Goal: Task Accomplishment & Management: Manage account settings

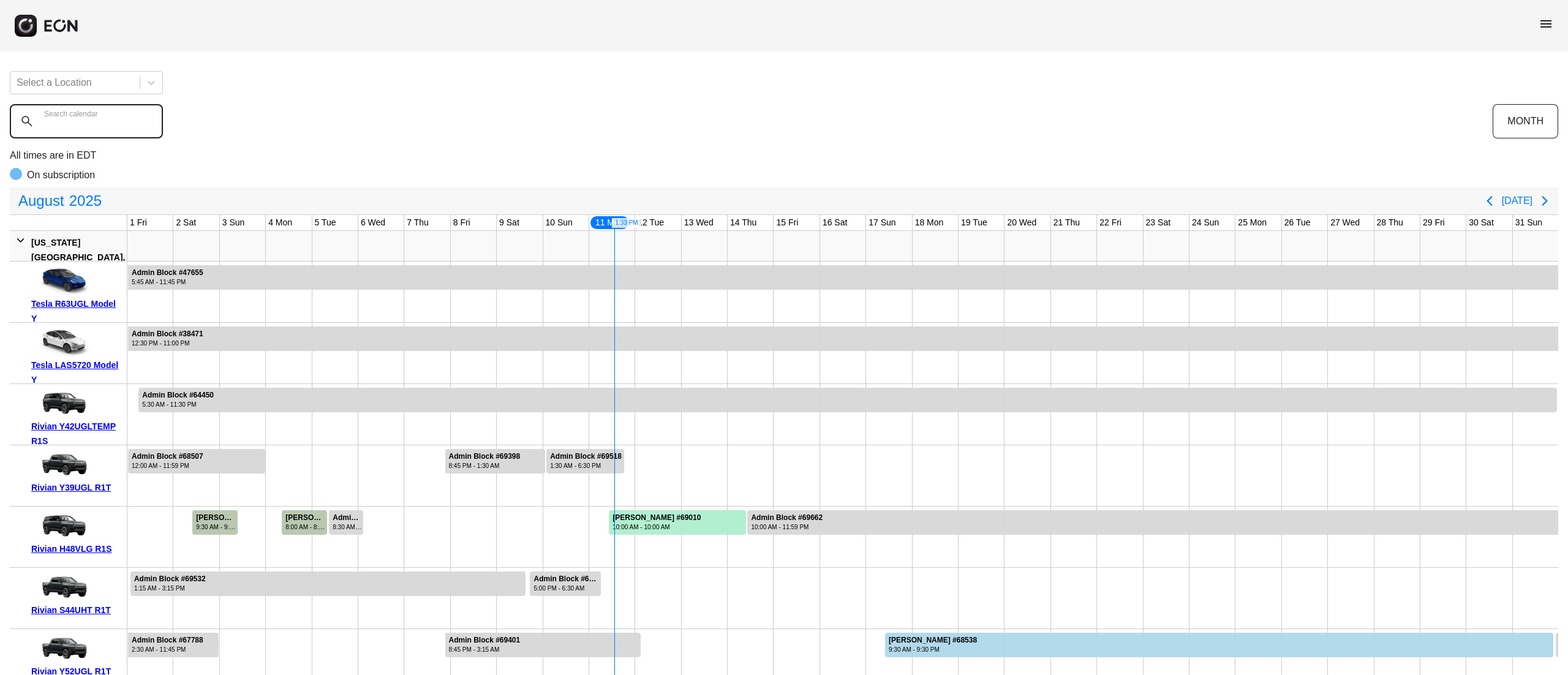
click at [87, 131] on calendar "Search calendar" at bounding box center [86, 121] width 153 height 34
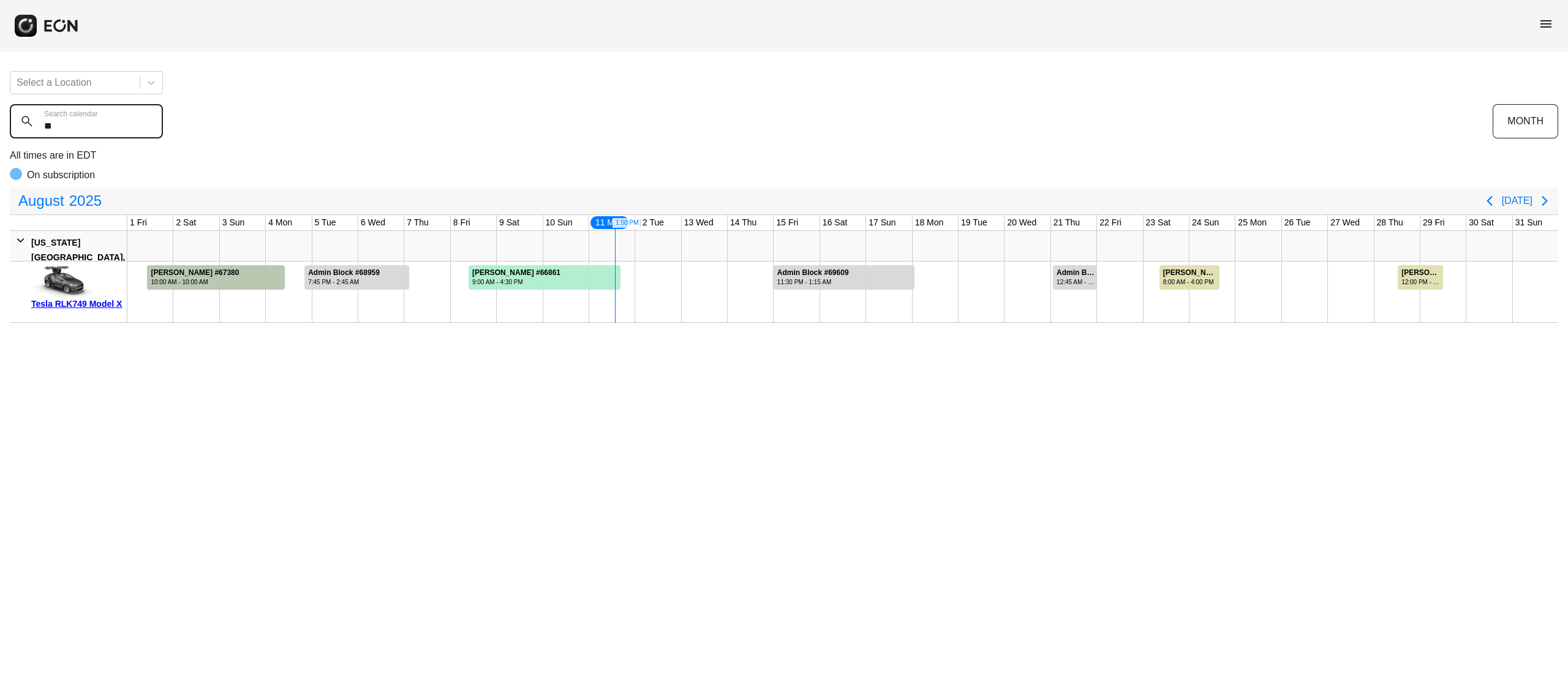
type calendar "*"
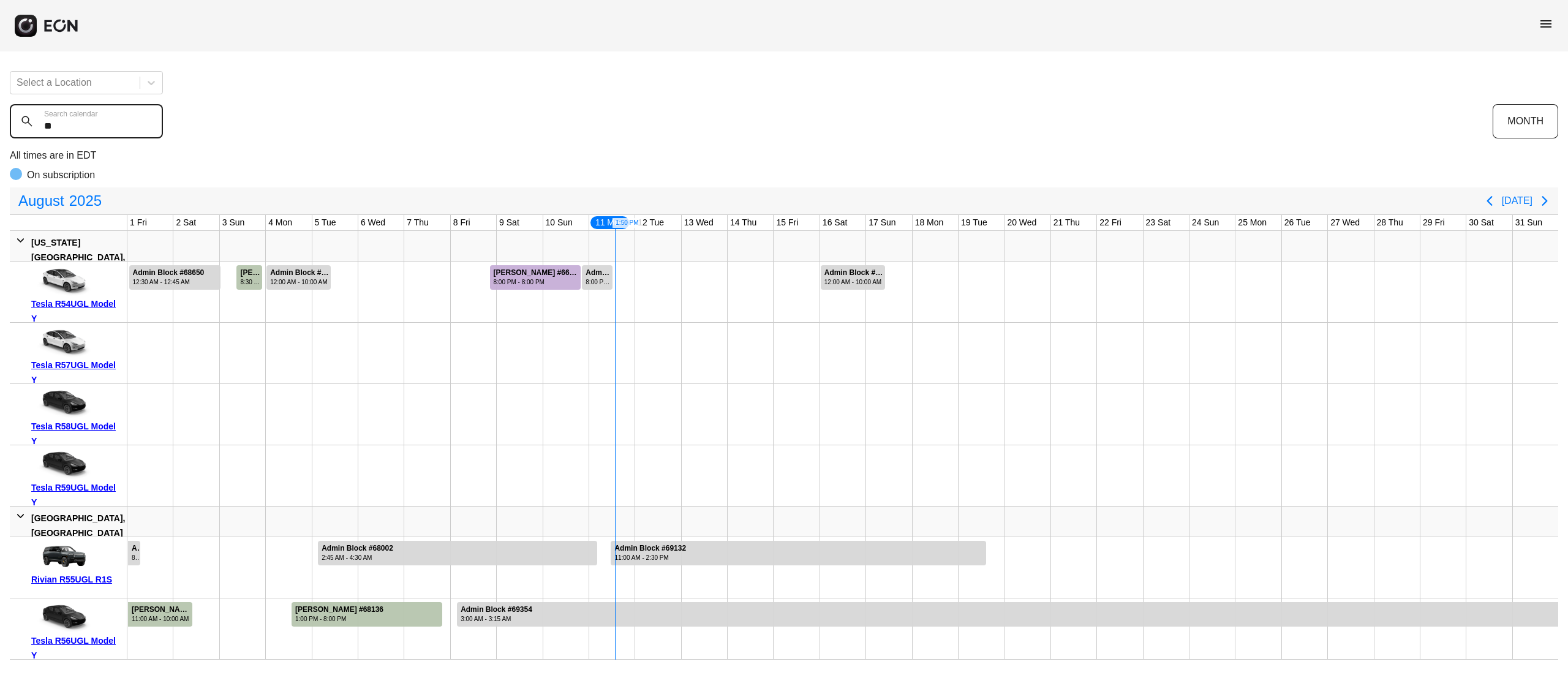
type calendar "***"
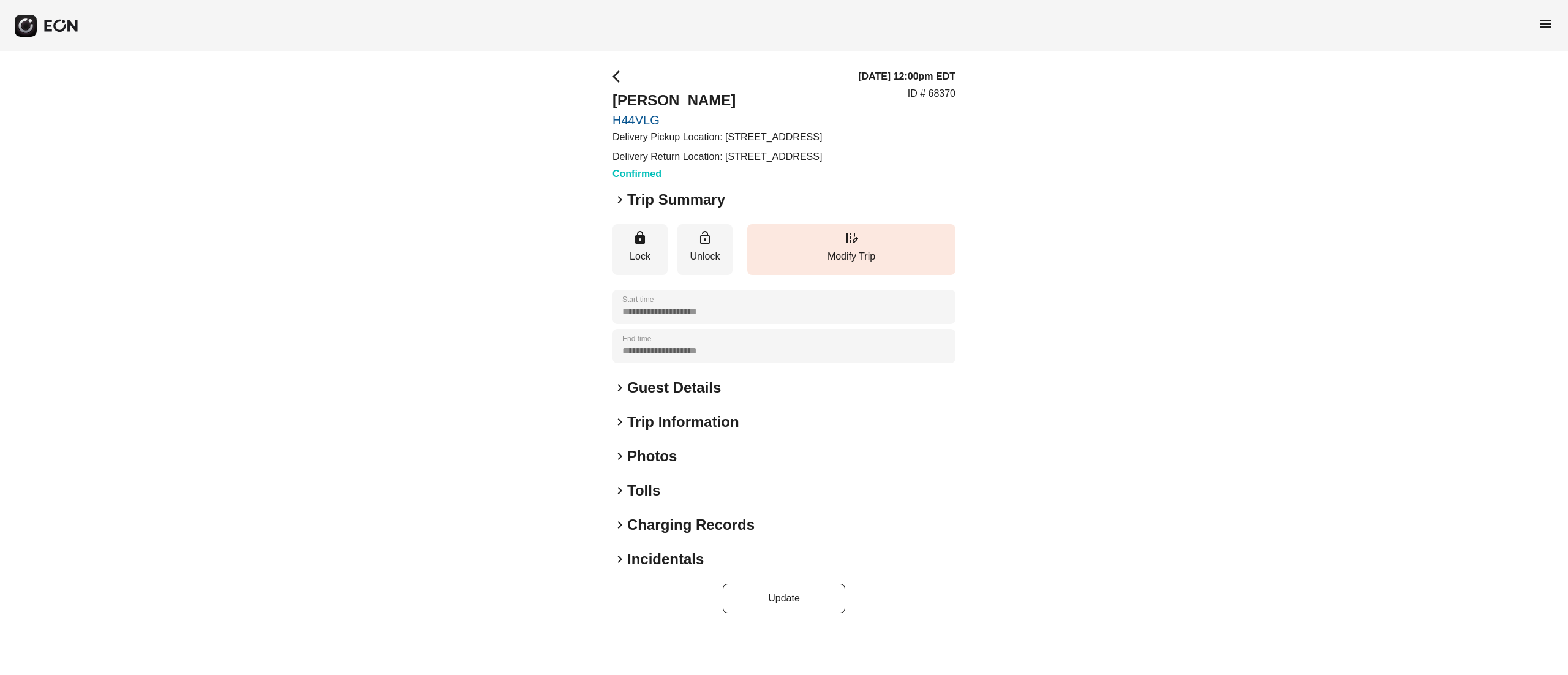
click at [383, 262] on div "**********" at bounding box center [784, 341] width 1568 height 579
click at [938, 101] on p "ID # 68370" at bounding box center [931, 93] width 48 height 15
copy p "68370"
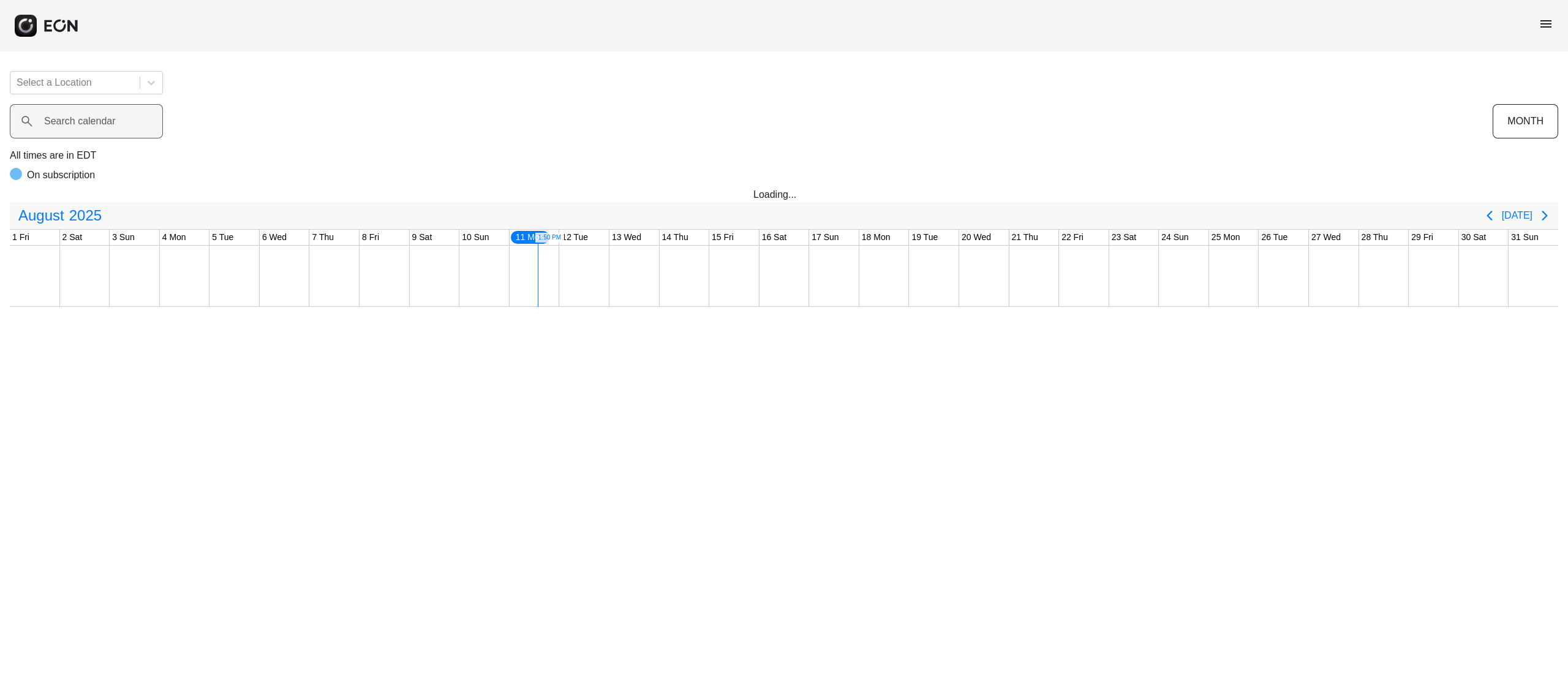
click at [113, 117] on label "Search calendar" at bounding box center [80, 121] width 72 height 15
click at [113, 117] on calendar "Search calendar" at bounding box center [86, 121] width 153 height 34
type calendar "******"
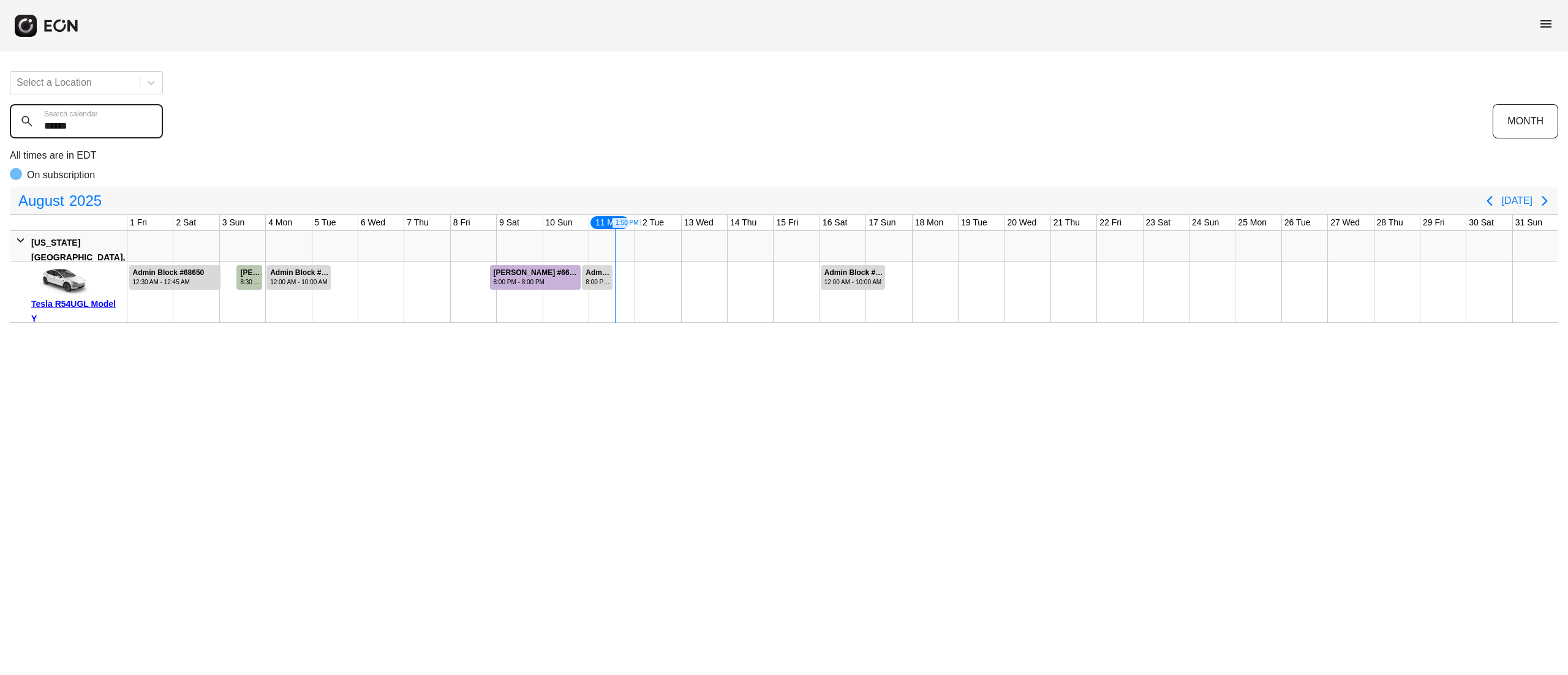
drag, startPoint x: 23, startPoint y: 127, endPoint x: 0, endPoint y: 129, distance: 23.1
click at [0, 129] on div "Select a Location ****** Search calendar MONTH All times are in EDT On subscrip…" at bounding box center [784, 192] width 1568 height 262
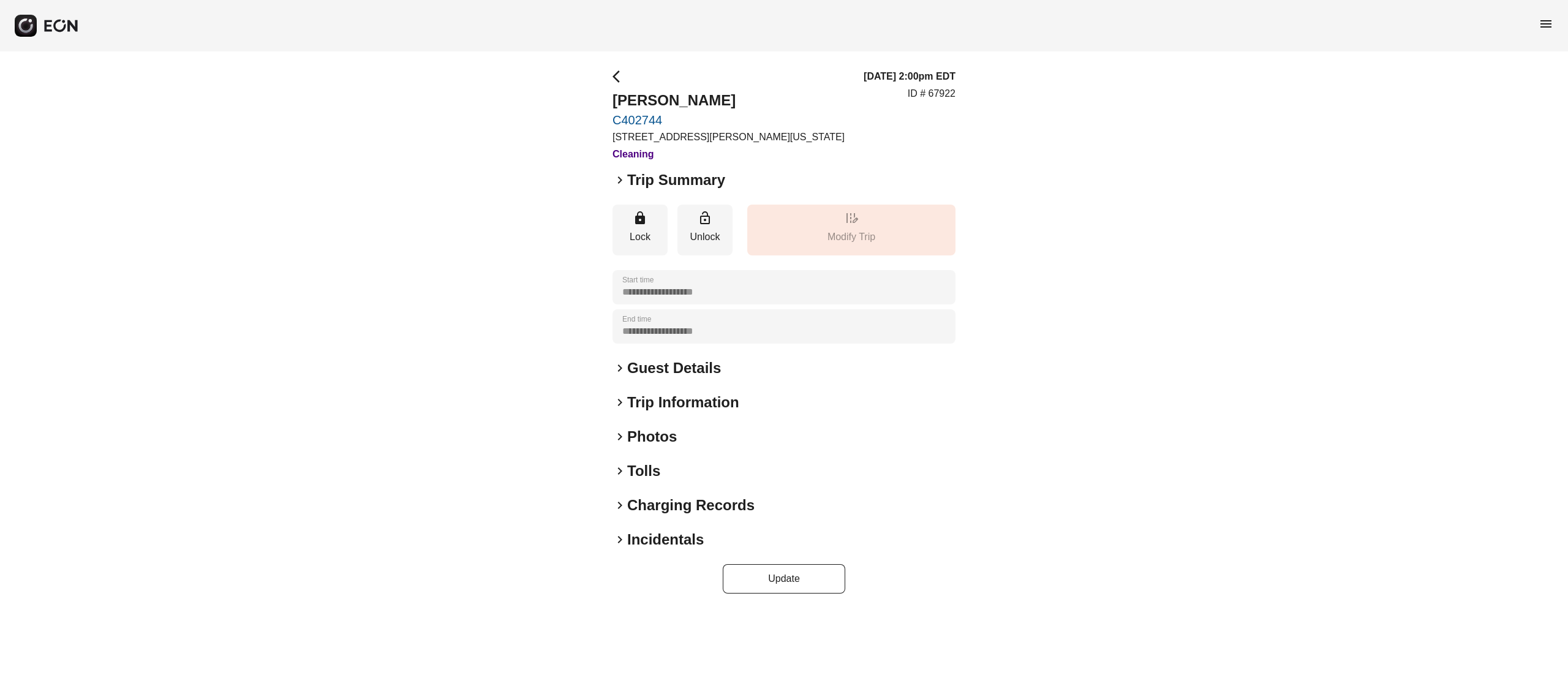
click at [658, 444] on h2 "Photos" at bounding box center [652, 437] width 49 height 20
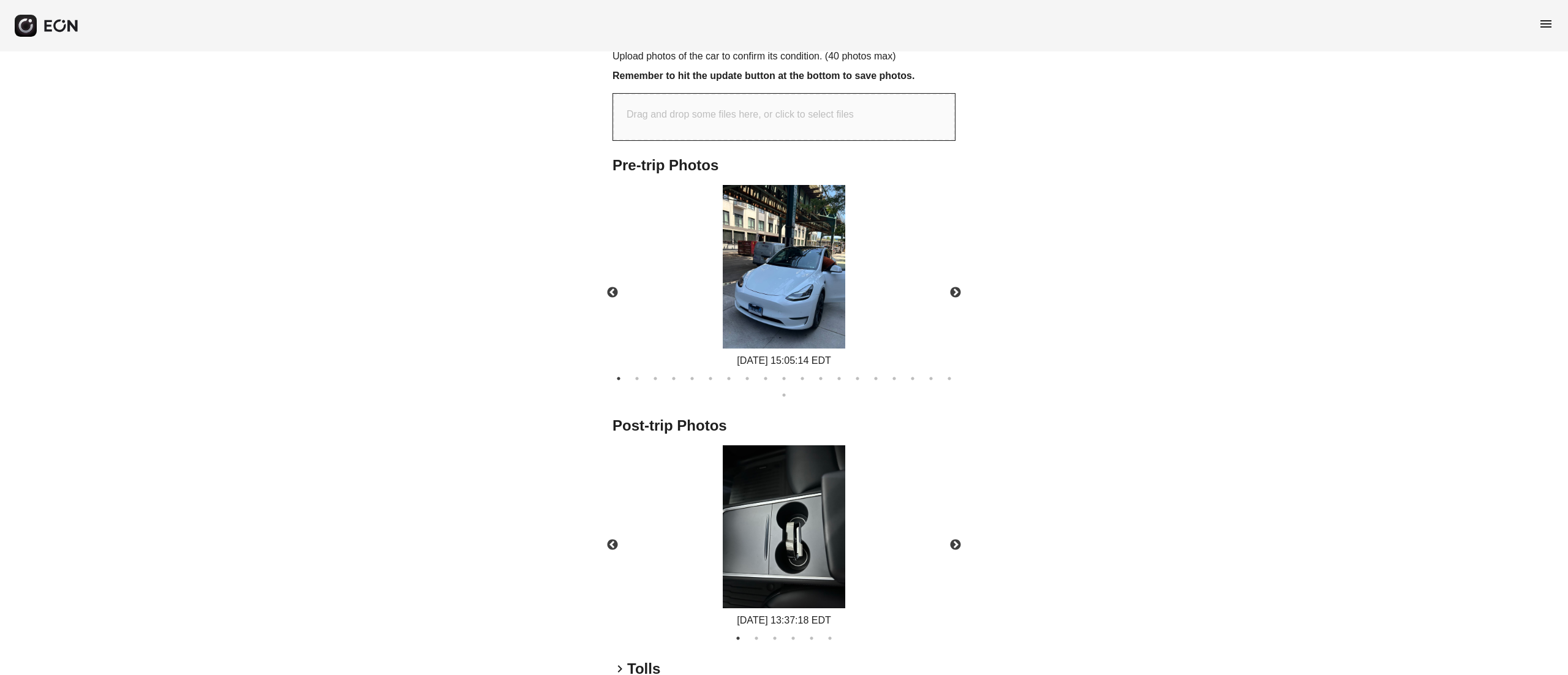
scroll to position [576, 0]
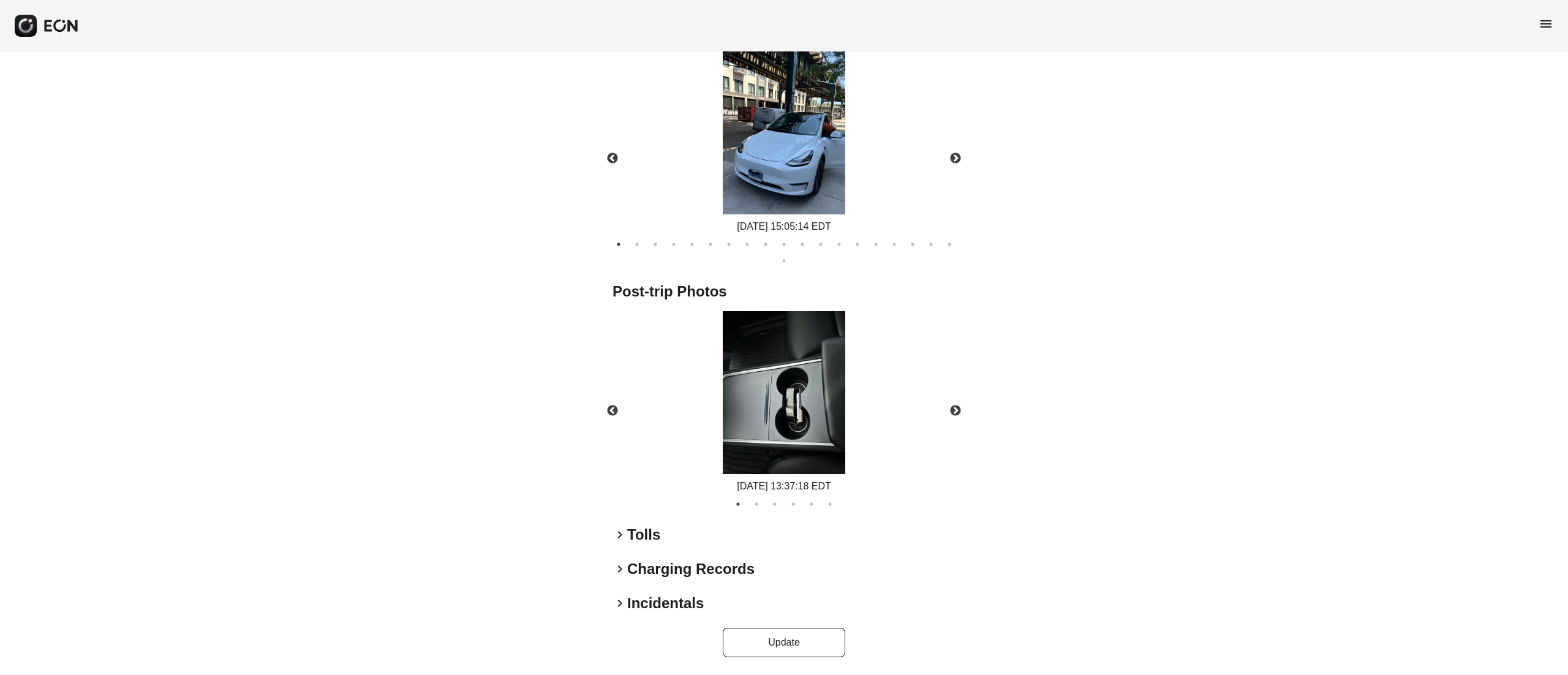
click at [800, 374] on img at bounding box center [784, 393] width 122 height 164
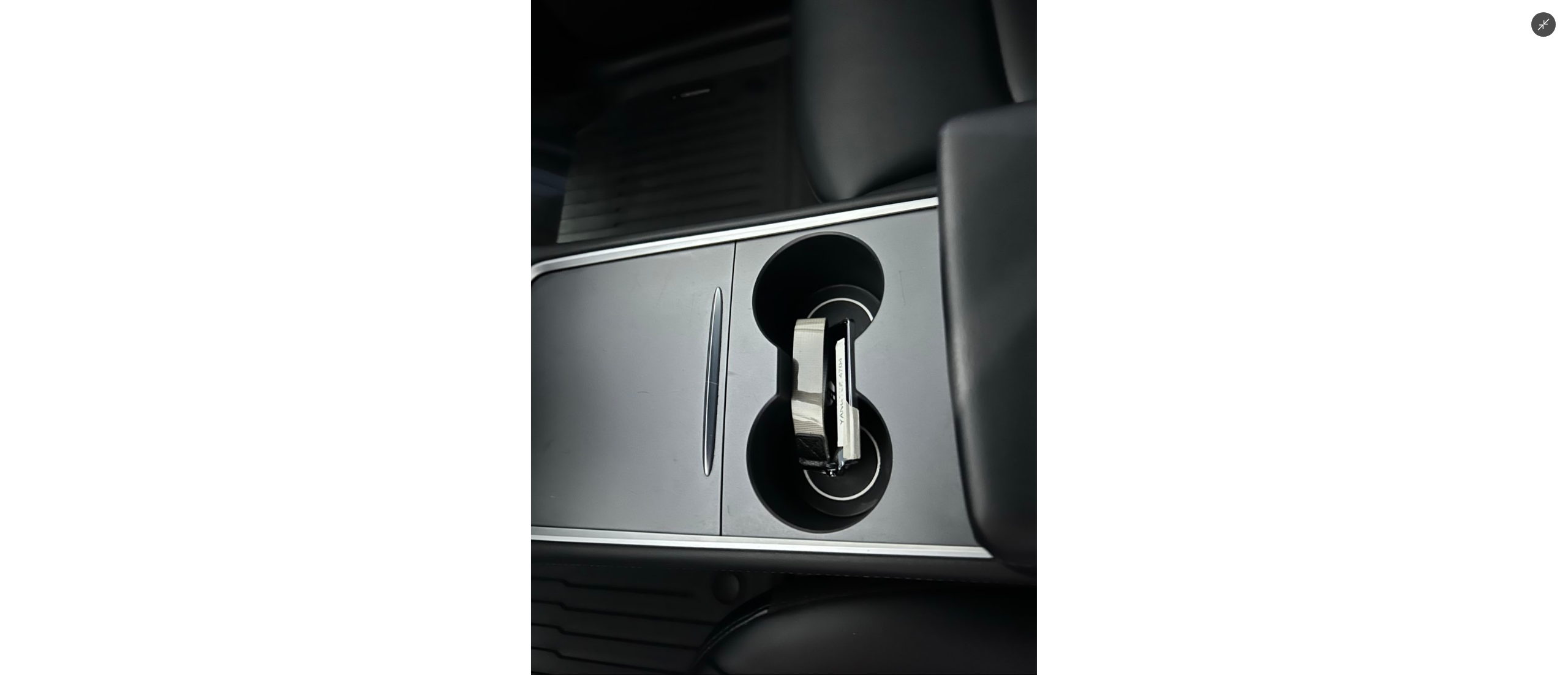
drag, startPoint x: 929, startPoint y: 380, endPoint x: 657, endPoint y: 387, distance: 272.1
click at [681, 386] on img at bounding box center [784, 337] width 506 height 675
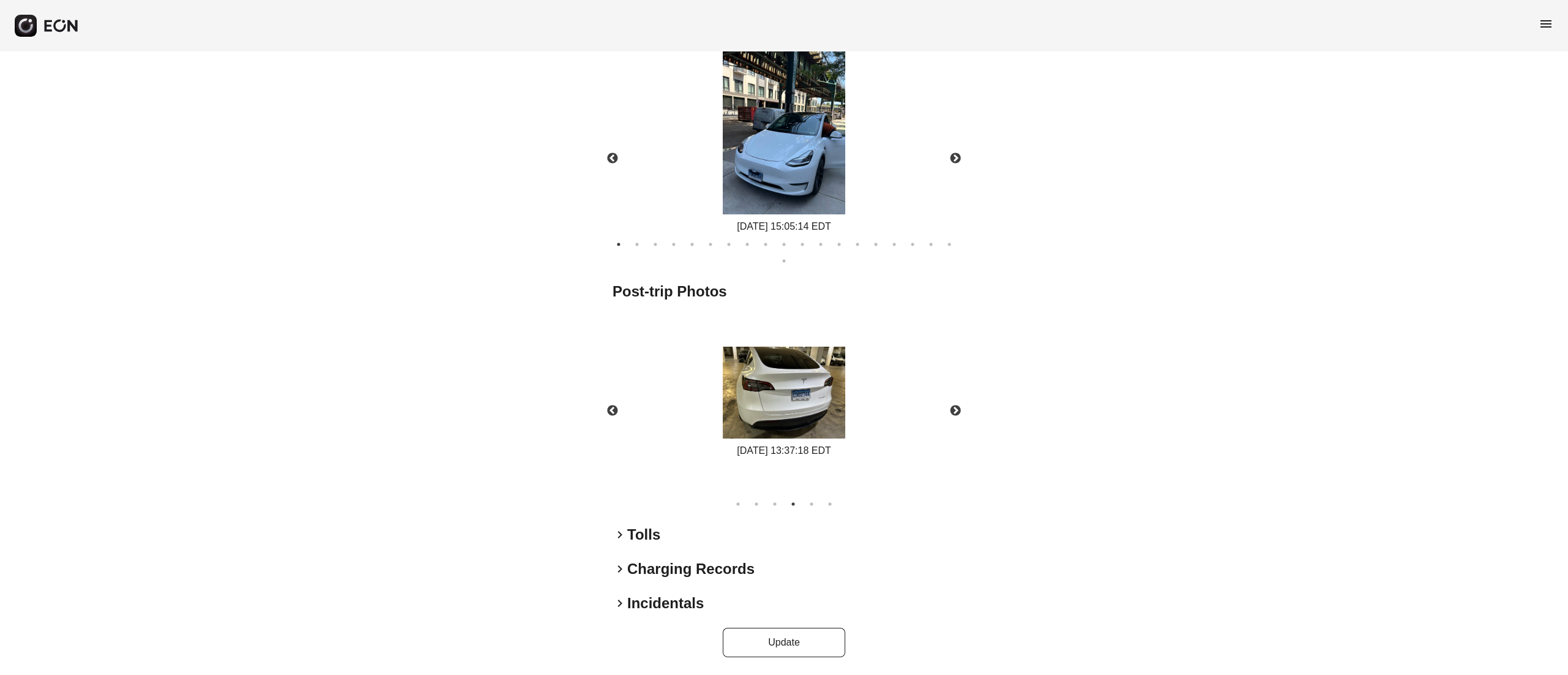
click at [782, 412] on img at bounding box center [784, 392] width 122 height 92
drag, startPoint x: 953, startPoint y: 407, endPoint x: 904, endPoint y: 408, distance: 49.0
click at [946, 407] on button "Next" at bounding box center [955, 411] width 43 height 43
click at [807, 406] on img at bounding box center [784, 392] width 122 height 92
click at [956, 394] on button "Next" at bounding box center [955, 411] width 43 height 43
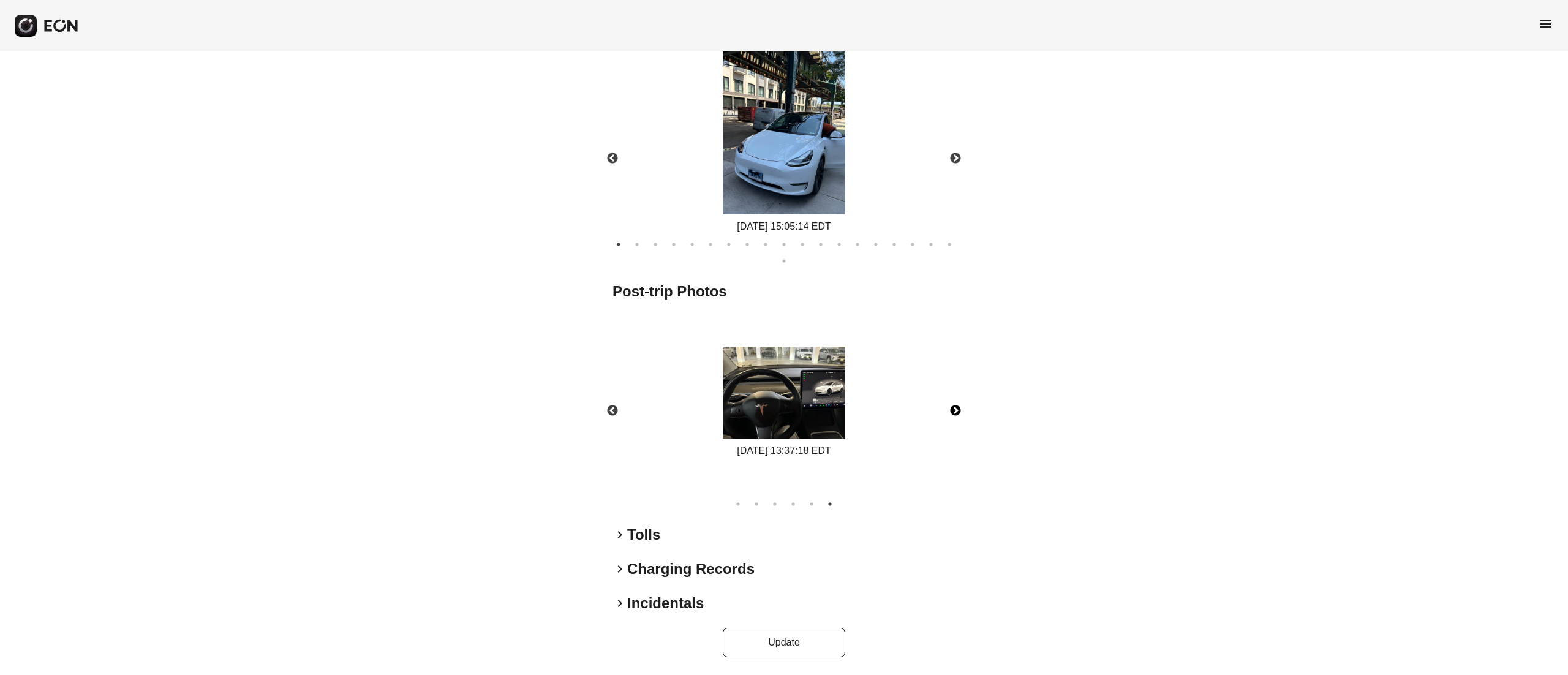
drag, startPoint x: 726, startPoint y: 412, endPoint x: 777, endPoint y: 395, distance: 53.8
click at [728, 412] on img at bounding box center [784, 392] width 122 height 92
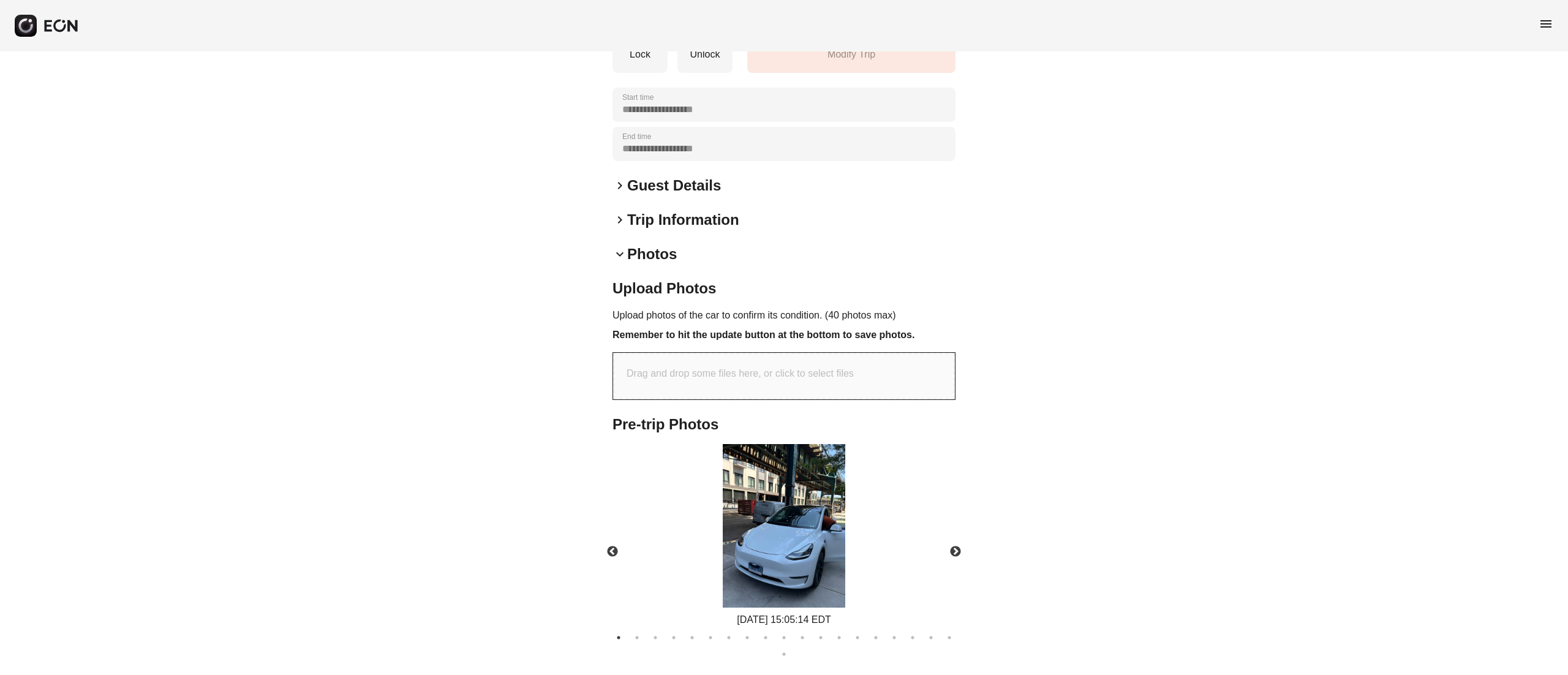
scroll to position [0, 0]
